Goal: Task Accomplishment & Management: Use online tool/utility

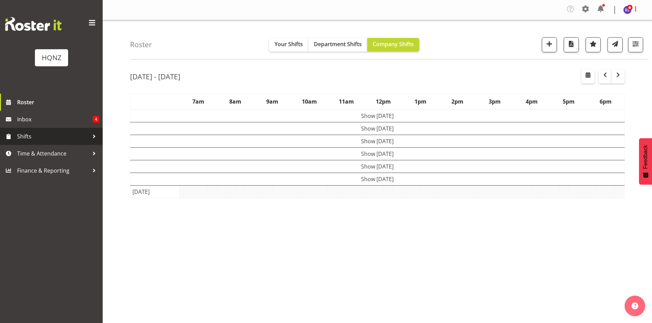
click at [37, 134] on span "Shifts" at bounding box center [53, 136] width 72 height 10
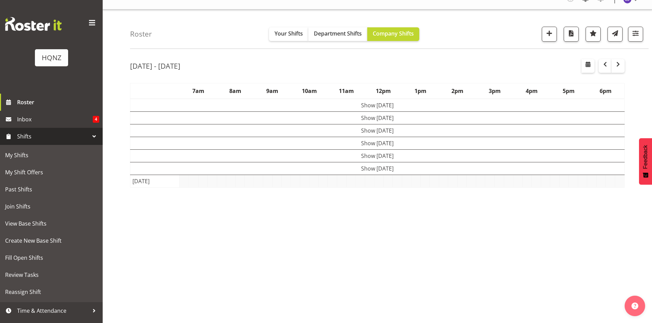
scroll to position [15, 0]
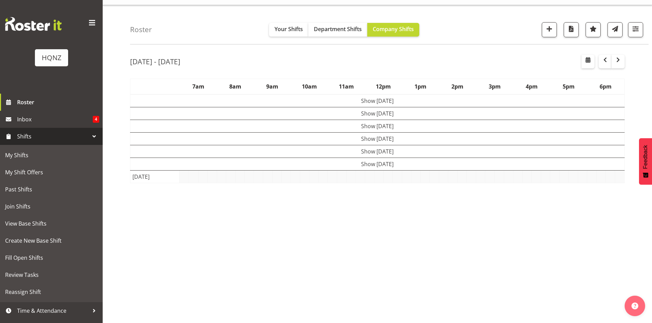
click at [159, 182] on td "[DATE]" at bounding box center [154, 177] width 49 height 13
click at [218, 178] on td at bounding box center [221, 177] width 9 height 13
click at [555, 26] on button "button" at bounding box center [549, 29] width 15 height 15
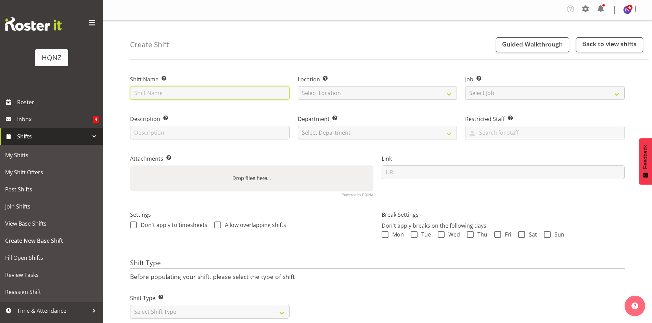
click at [234, 97] on input "text" at bounding box center [209, 93] width 159 height 14
type input "V"
